Goal: Find specific page/section: Find specific page/section

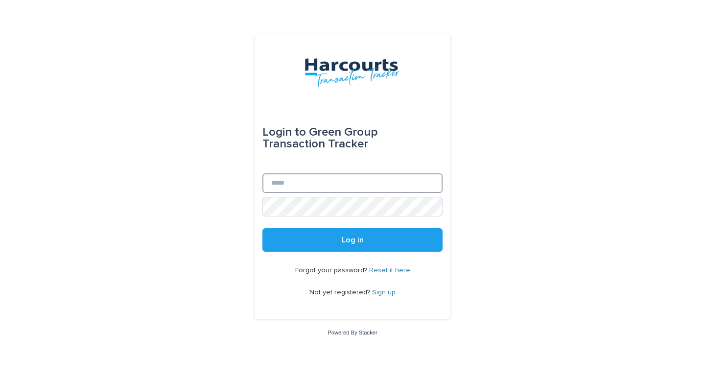
click at [332, 180] on input "Email" at bounding box center [352, 183] width 180 height 20
type input "**********"
click at [262, 228] on button "Log in" at bounding box center [352, 239] width 180 height 23
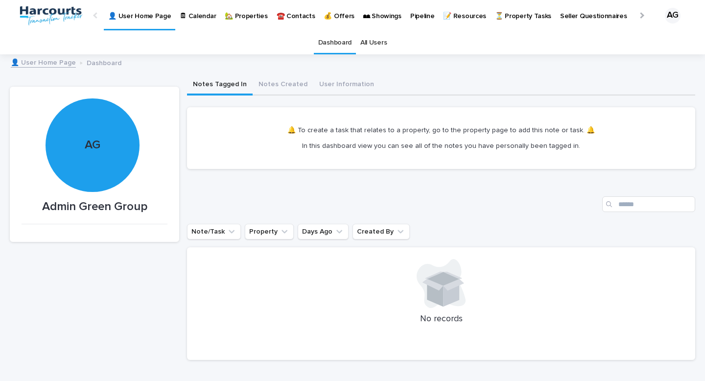
click at [240, 12] on p "🏡 Properties" at bounding box center [246, 10] width 43 height 21
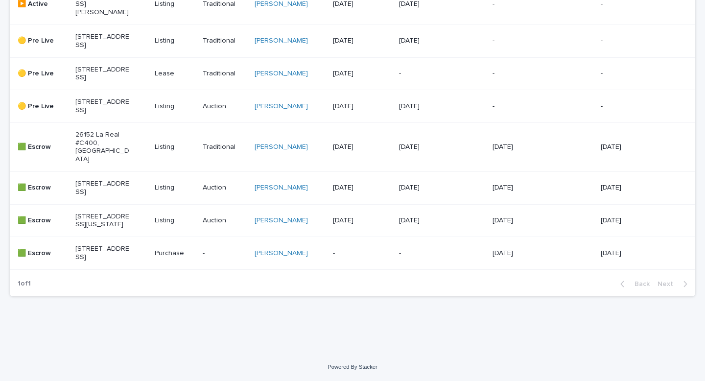
scroll to position [451, 0]
click at [76, 98] on p "451 S. Wishing Well Ln., Anaheim Hills, CA 92807" at bounding box center [102, 106] width 54 height 17
